Goal: Find specific page/section

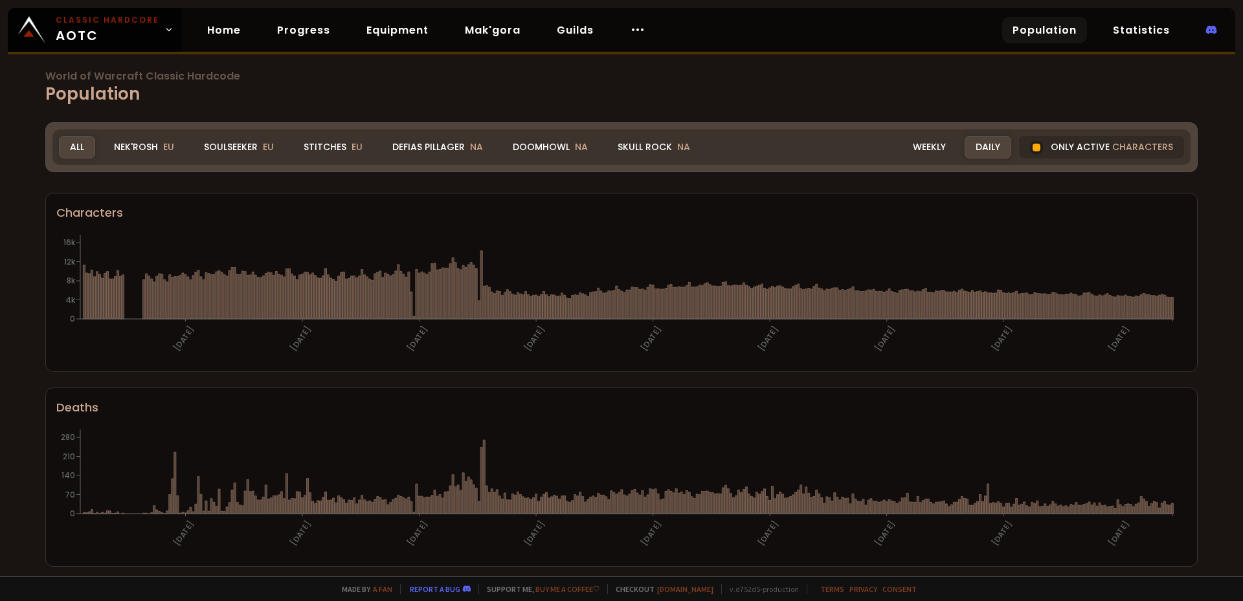
click at [127, 143] on div "Nek'Rosh EU" at bounding box center [144, 147] width 82 height 23
click at [147, 140] on div "Nek'Rosh EU" at bounding box center [144, 147] width 82 height 23
click at [230, 144] on div "Soulseeker EU" at bounding box center [239, 147] width 92 height 23
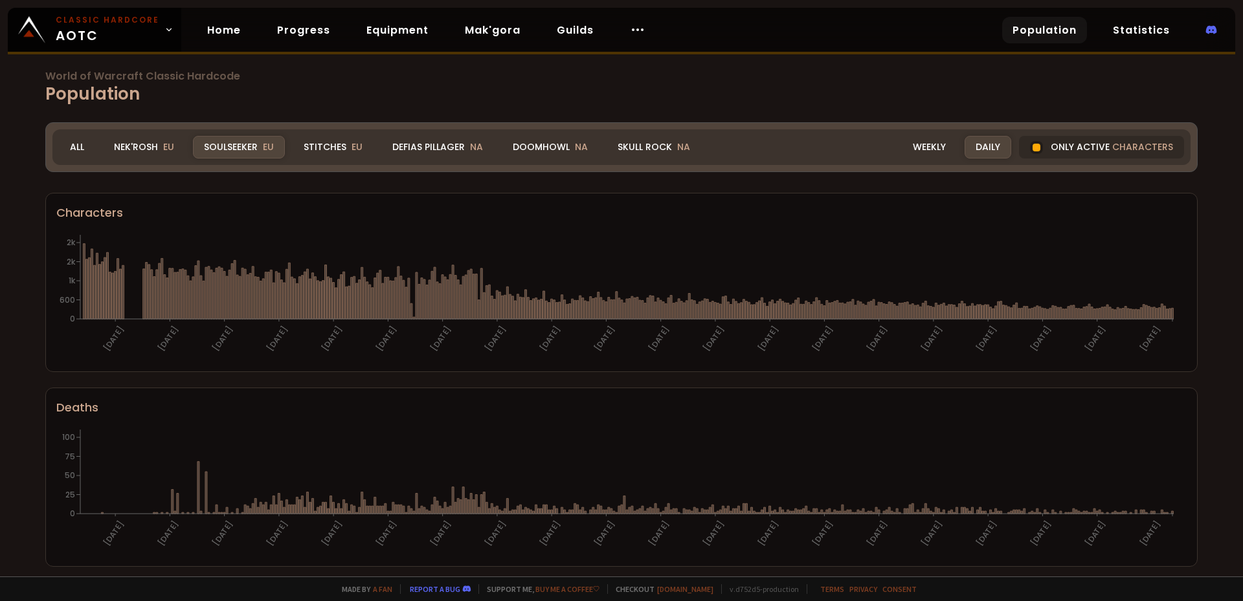
click at [0, 349] on div "World of Warcraft Classic Hardcode Population Realm Soulseeker All Nek'Rosh EU …" at bounding box center [621, 288] width 1243 height 577
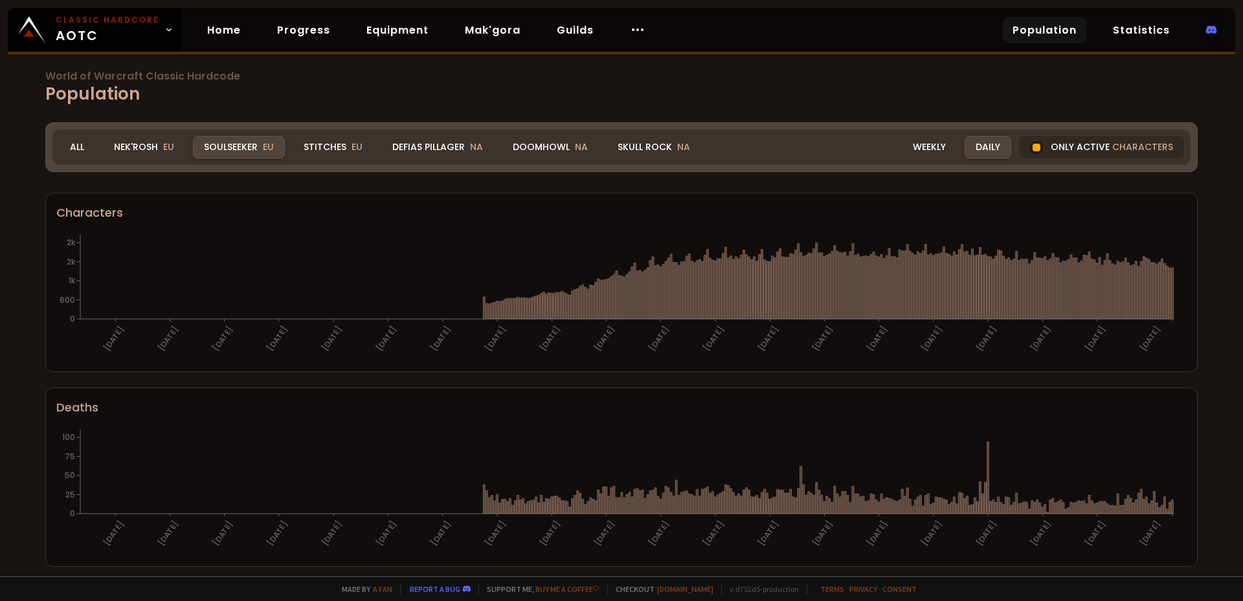
click at [17, 291] on div "World of Warcraft Classic Hardcode Population Realm Soulseeker All Nek'Rosh EU …" at bounding box center [621, 288] width 1243 height 577
click at [339, 129] on div "Realm Soulseeker All Nek'Rosh EU Soulseeker EU Stitches EU Defias Pillager NA D…" at bounding box center [621, 147] width 1138 height 36
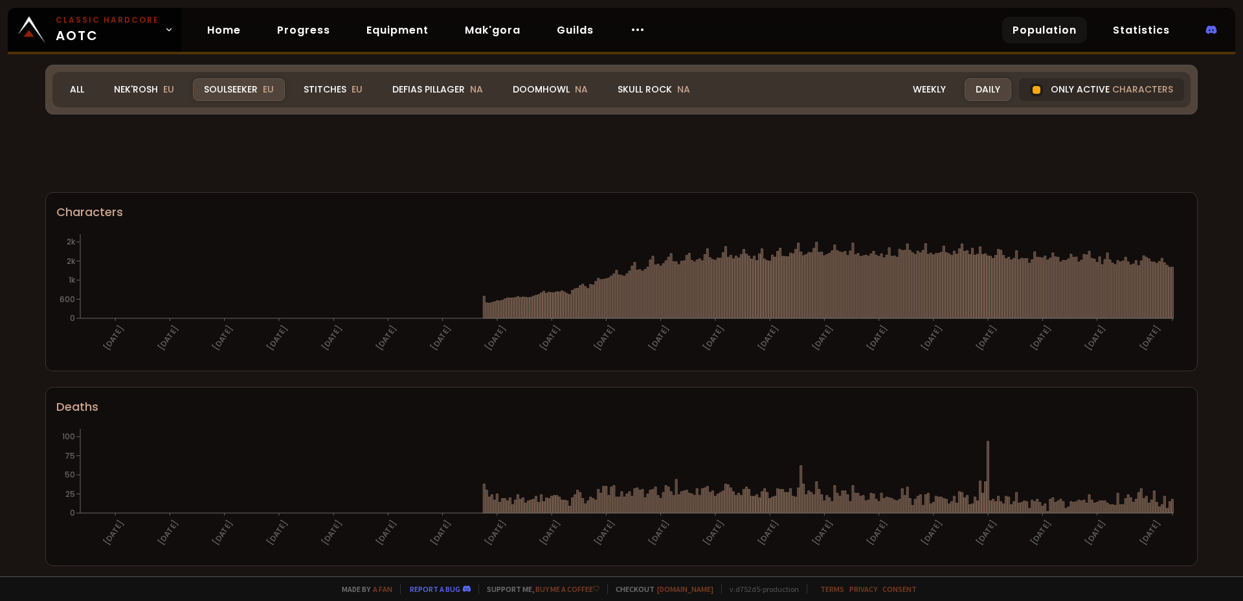
scroll to position [65, 0]
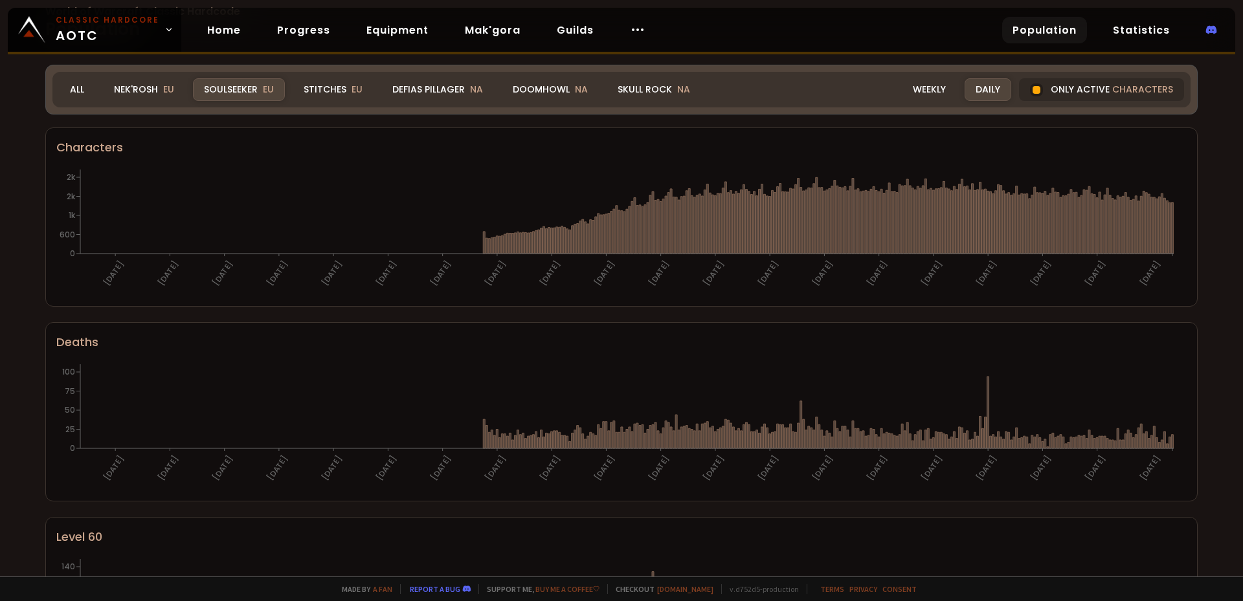
drag, startPoint x: 318, startPoint y: 85, endPoint x: 333, endPoint y: 236, distance: 152.2
click at [319, 85] on div "Stitches EU" at bounding box center [333, 89] width 81 height 23
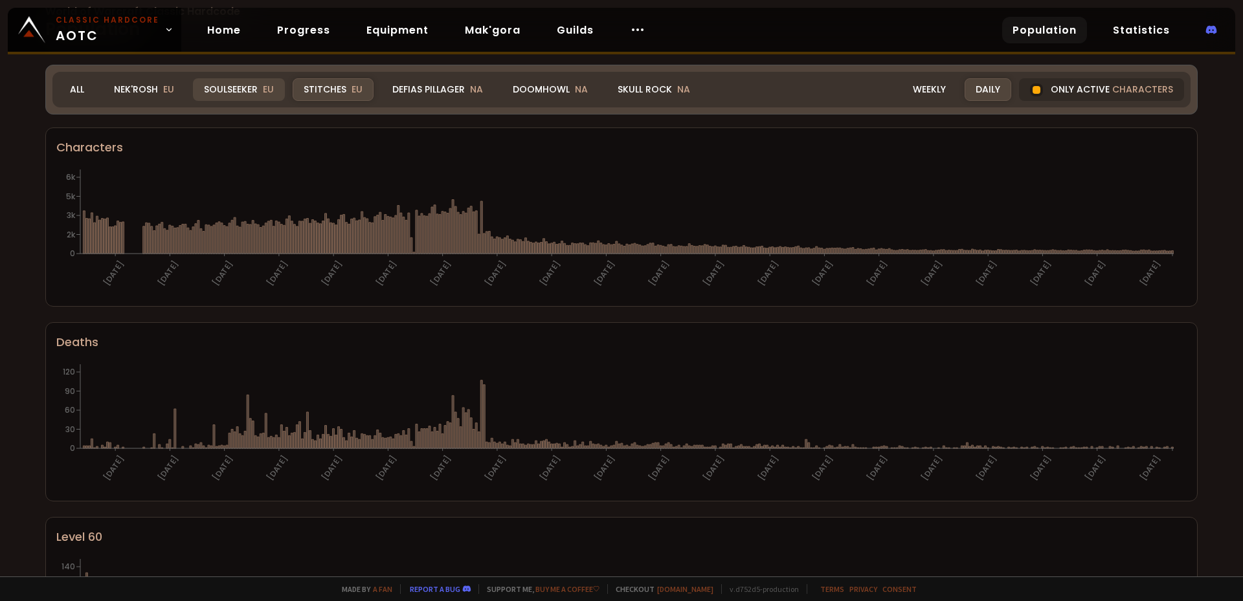
click at [229, 84] on div "Soulseeker EU" at bounding box center [239, 89] width 92 height 23
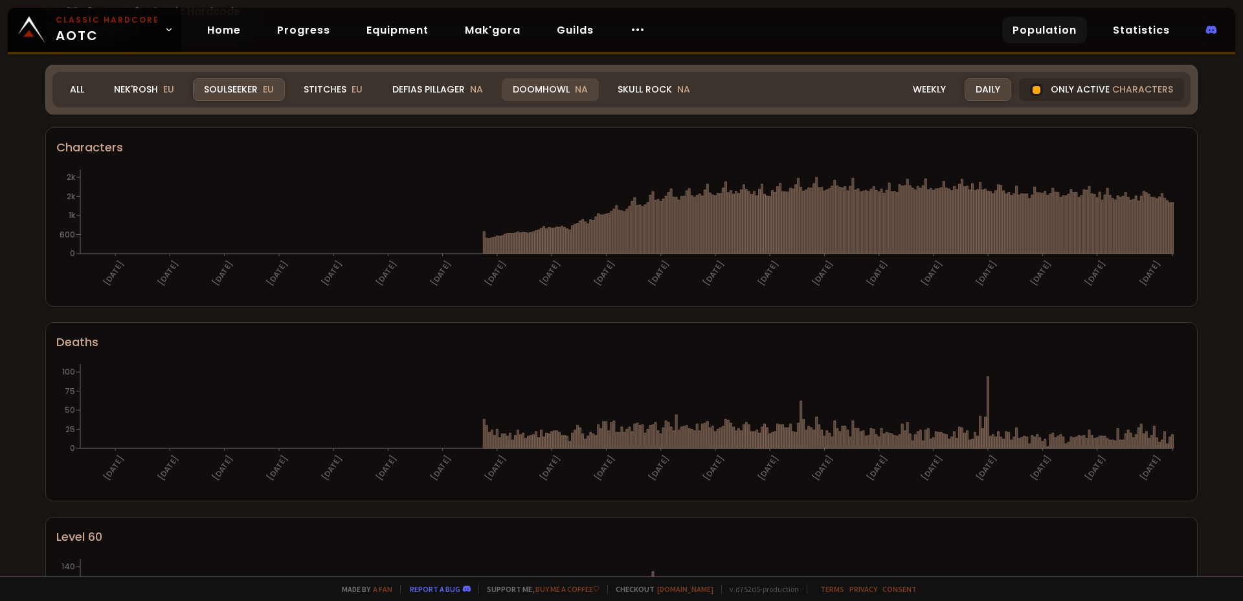
click at [541, 89] on div "Doomhowl NA" at bounding box center [550, 89] width 97 height 23
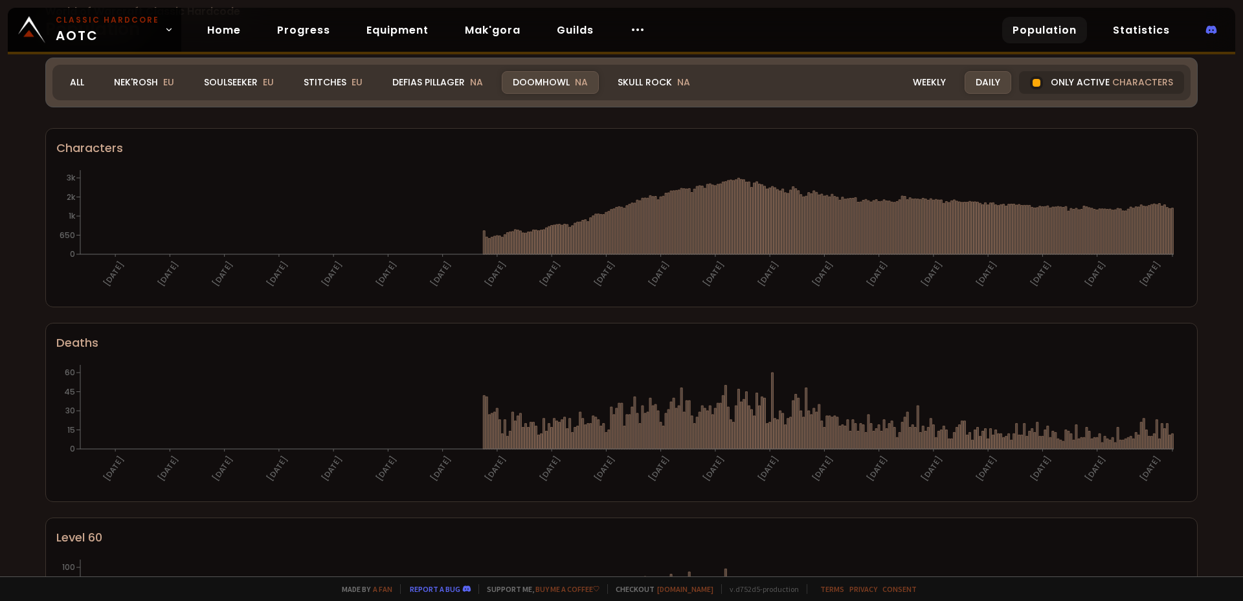
scroll to position [0, 0]
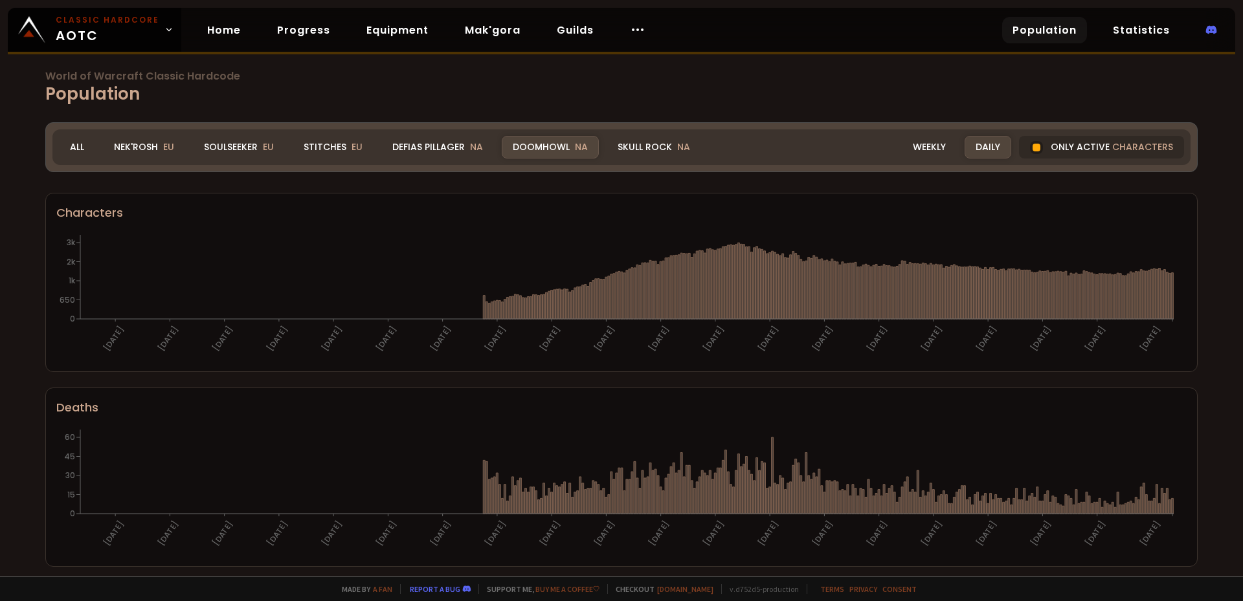
click at [537, 148] on div "Doomhowl NA" at bounding box center [550, 147] width 97 height 23
click at [932, 150] on div "Weekly" at bounding box center [929, 147] width 55 height 23
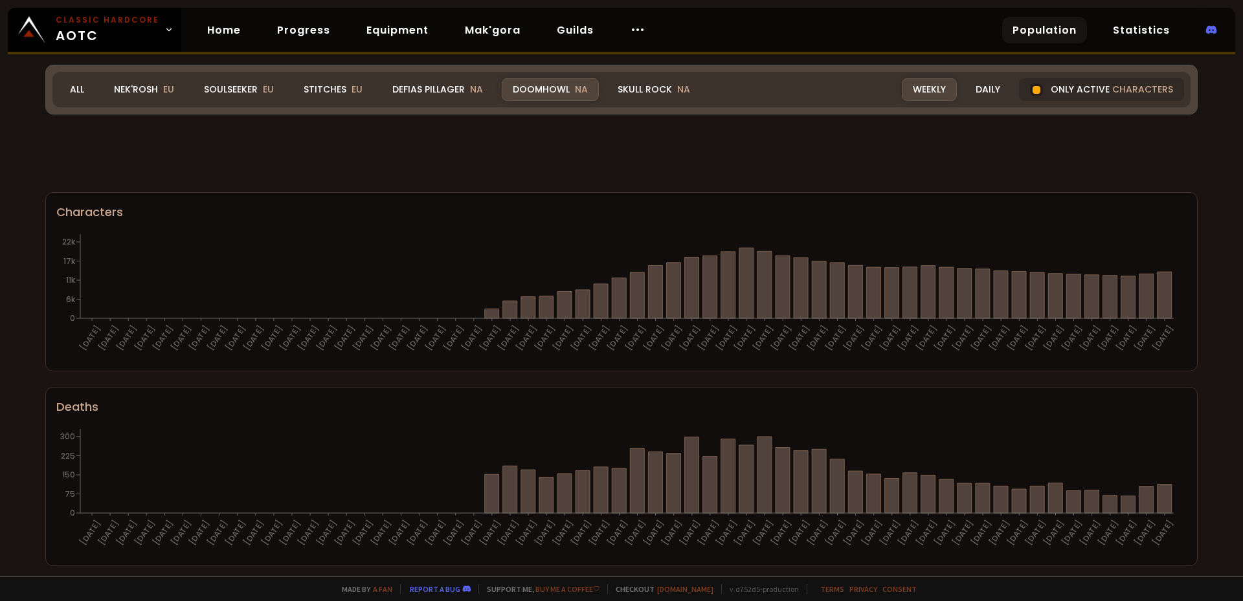
scroll to position [65, 0]
